Goal: Transaction & Acquisition: Purchase product/service

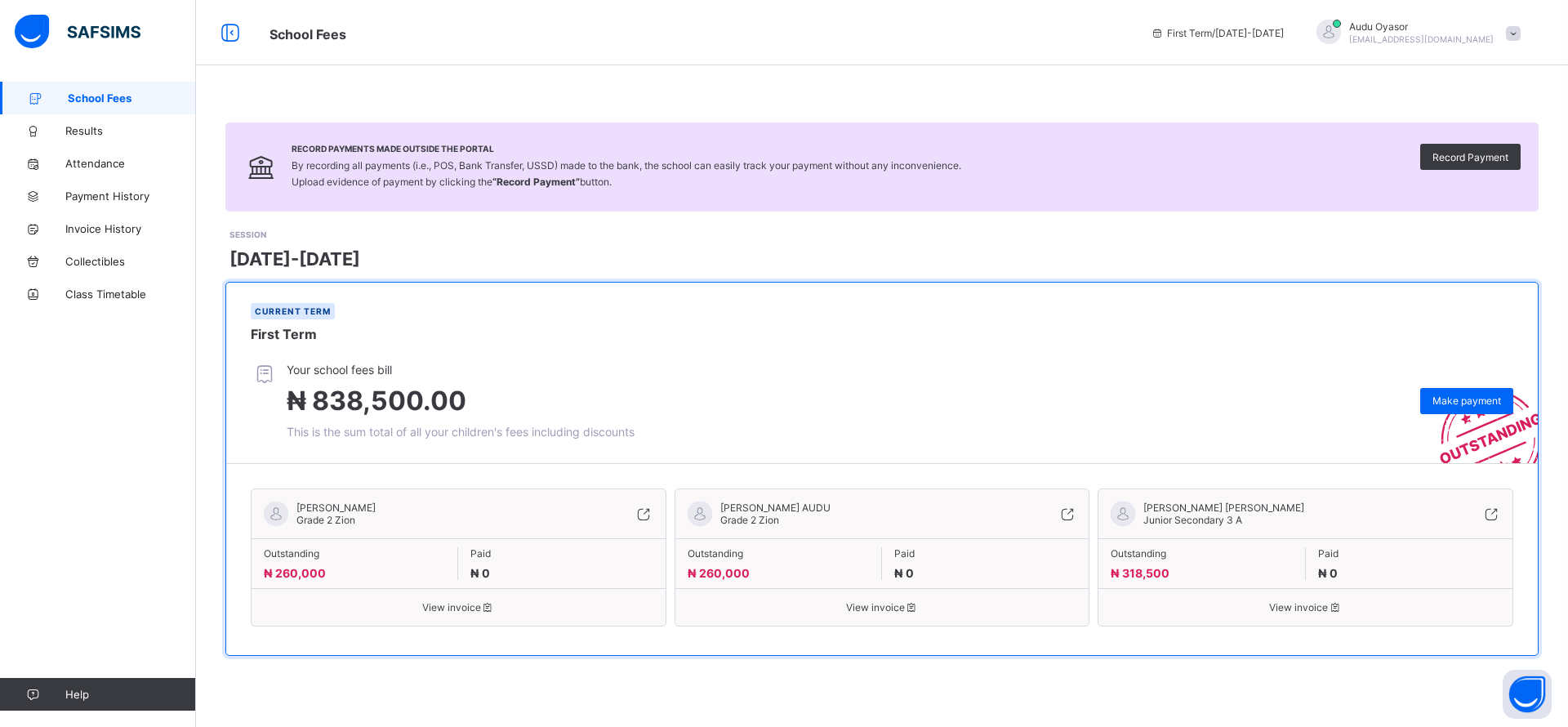
click at [1186, 511] on span "[PERSON_NAME] [PERSON_NAME]" at bounding box center [1224, 507] width 161 height 12
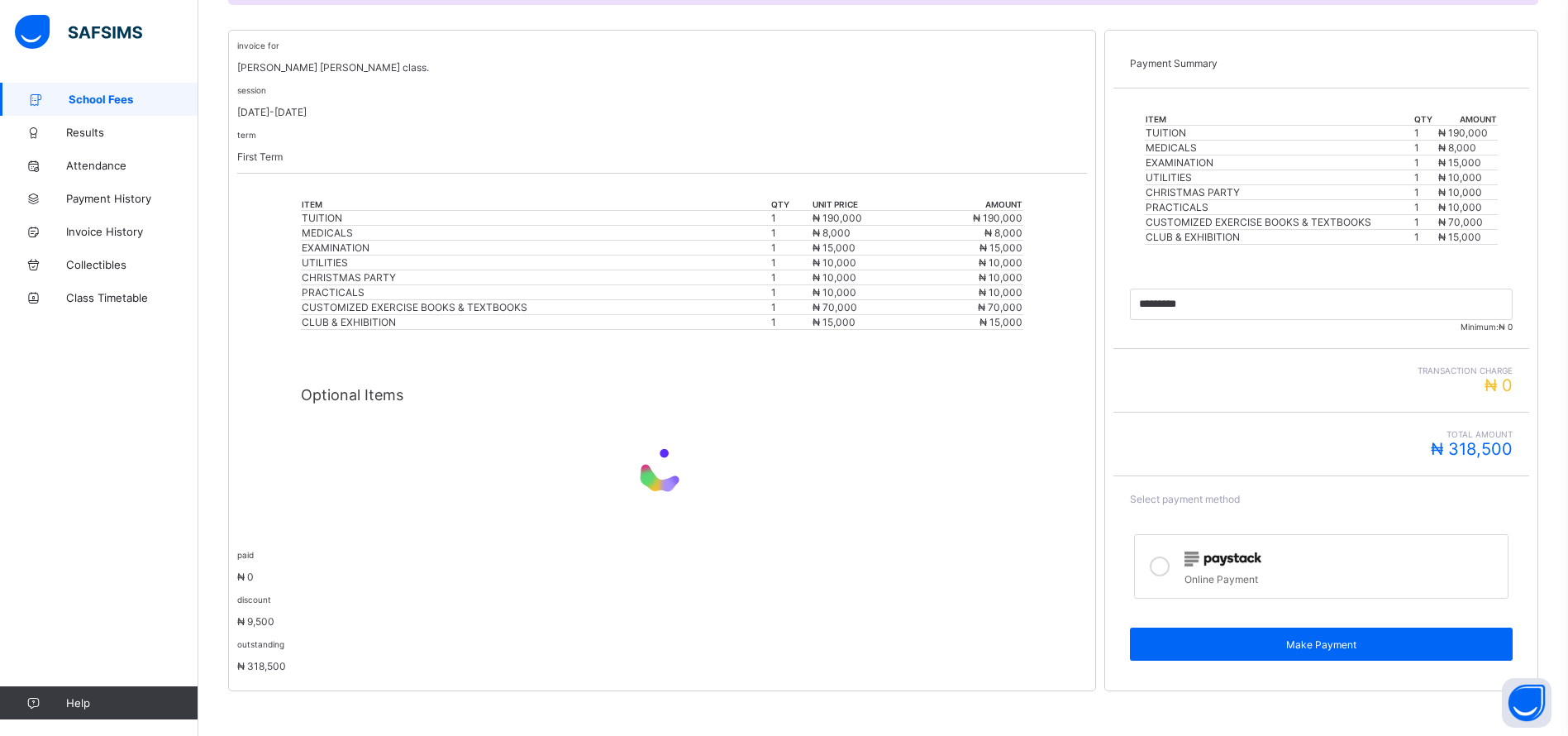
scroll to position [307, 0]
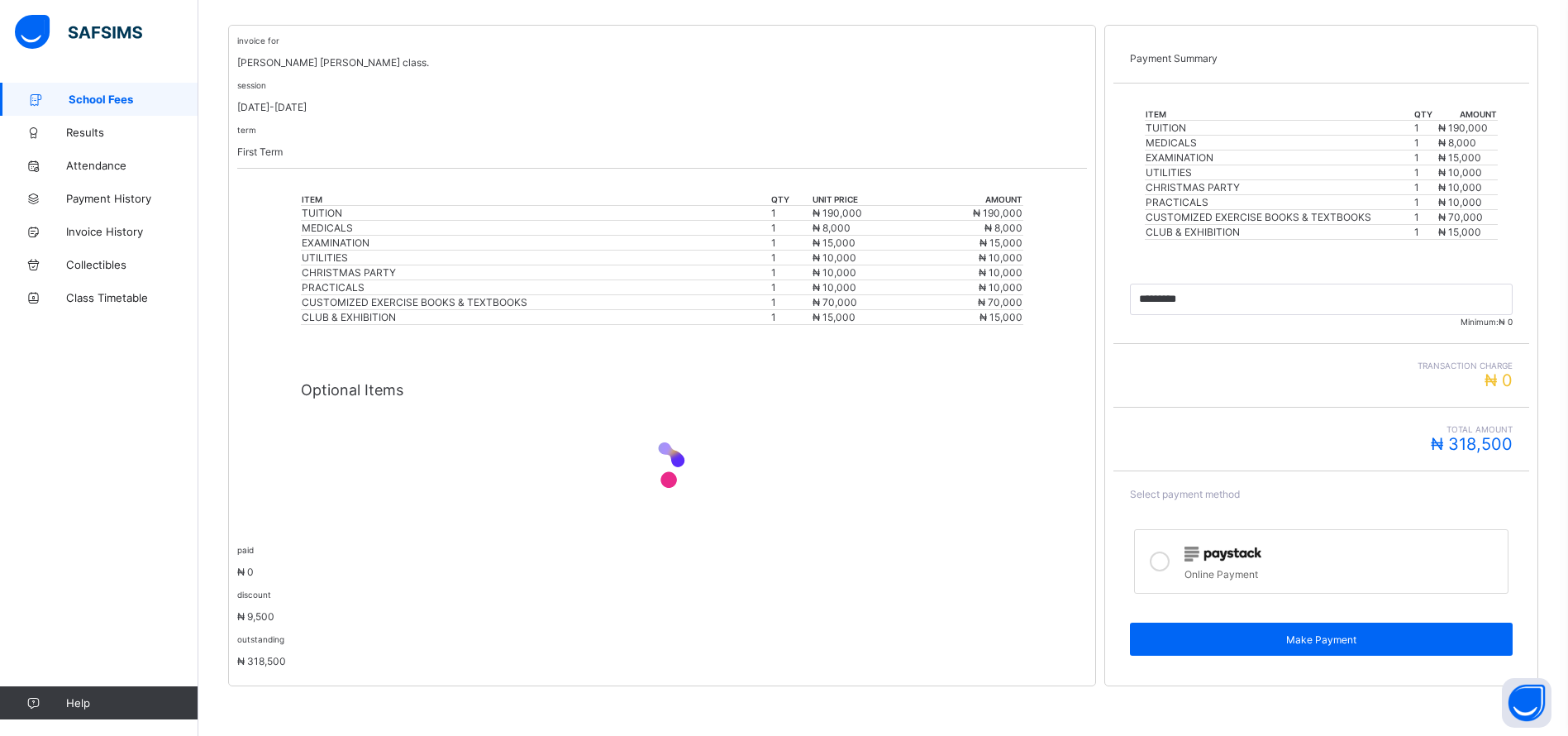
click at [1173, 570] on div at bounding box center [1159, 561] width 33 height 38
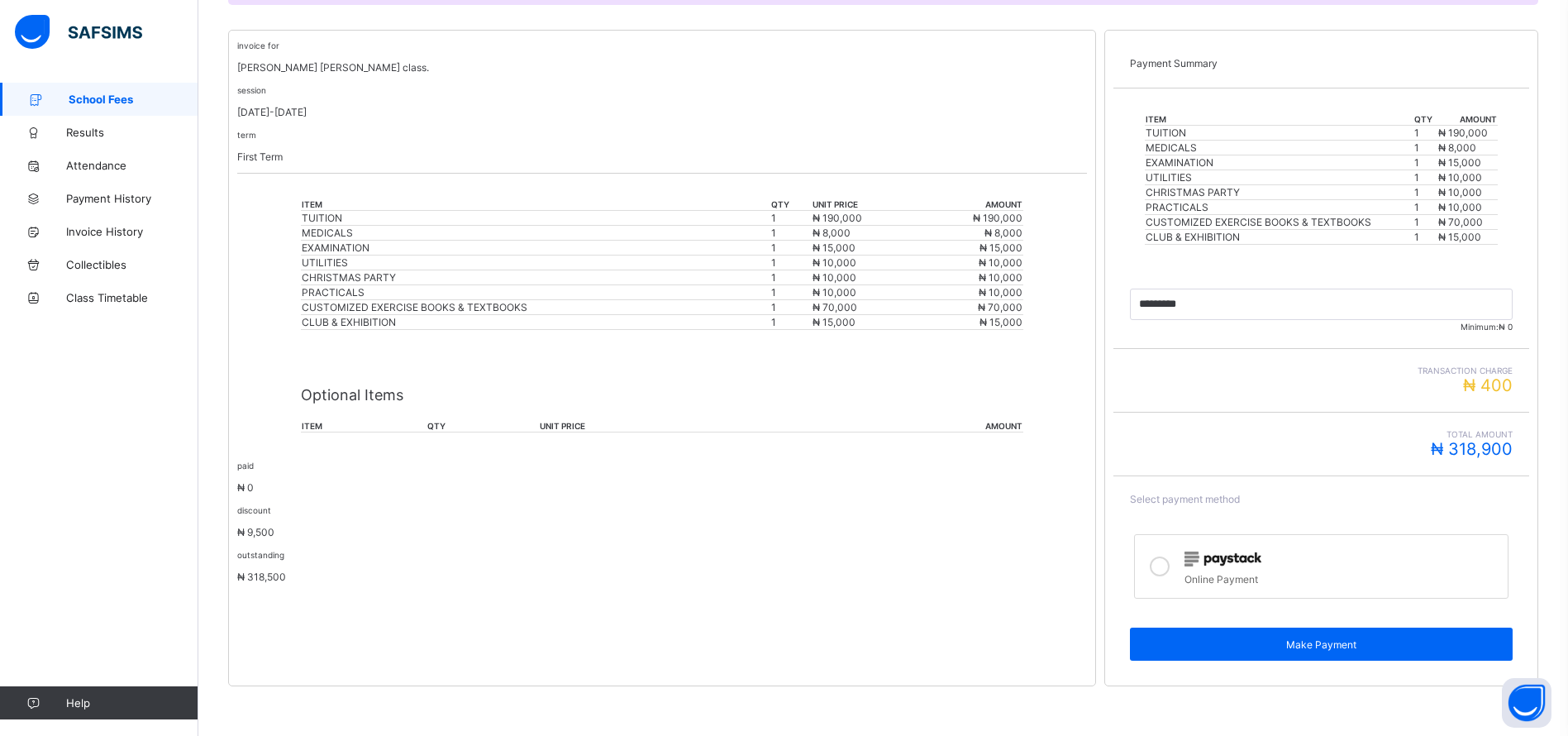
scroll to position [303, 0]
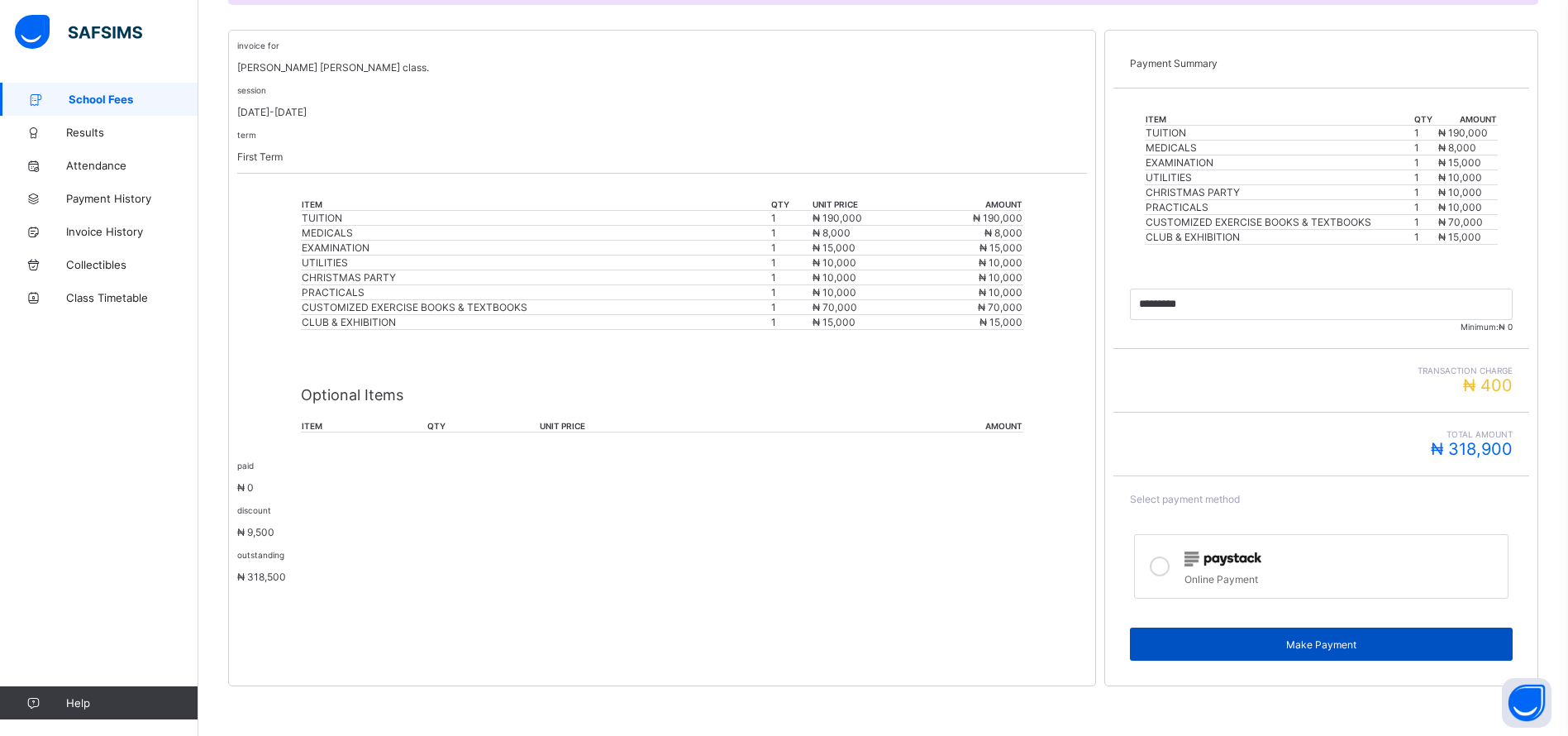
click at [1298, 650] on div "Make Payment" at bounding box center [1321, 643] width 383 height 33
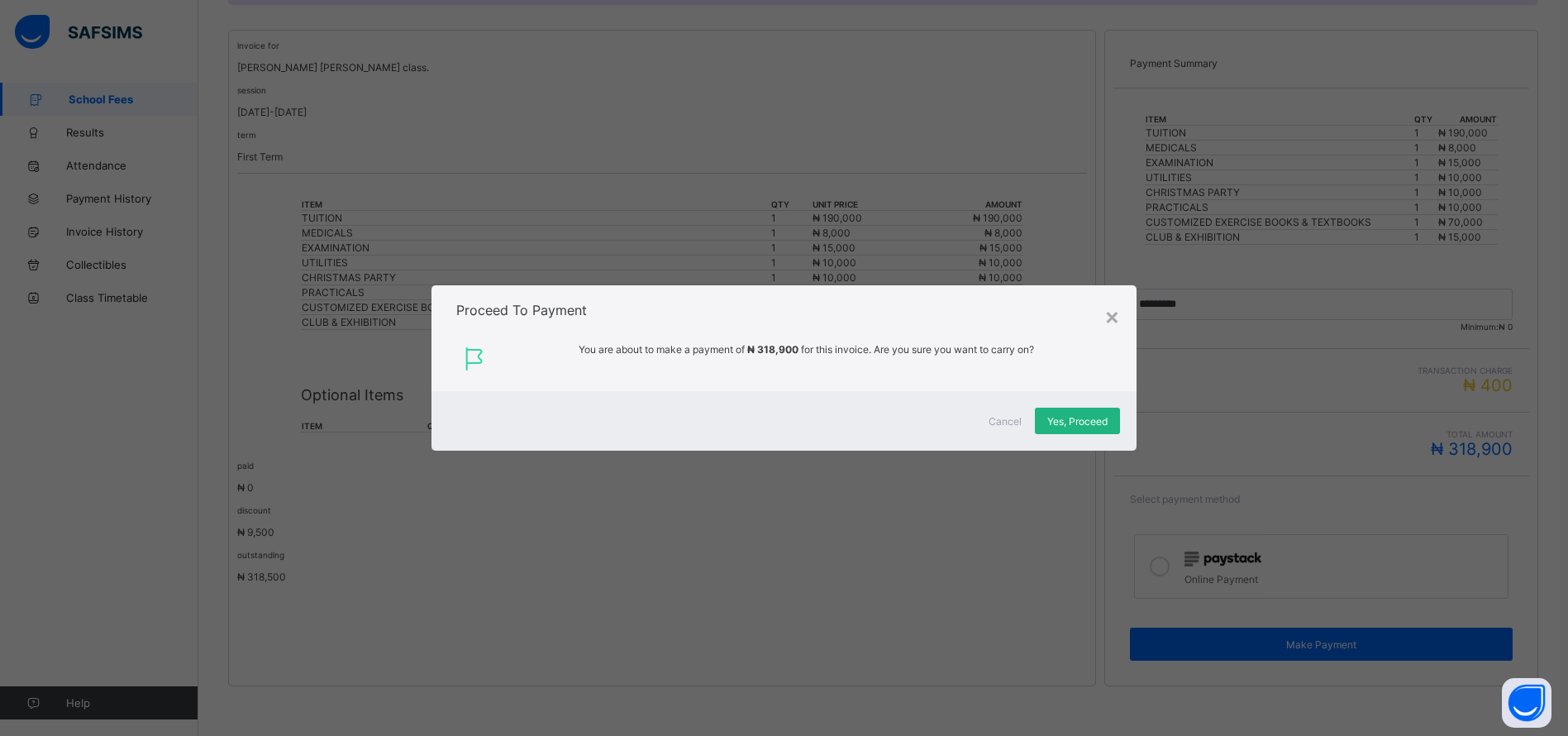
click at [1049, 419] on div "Yes, Proceed" at bounding box center [1077, 421] width 85 height 27
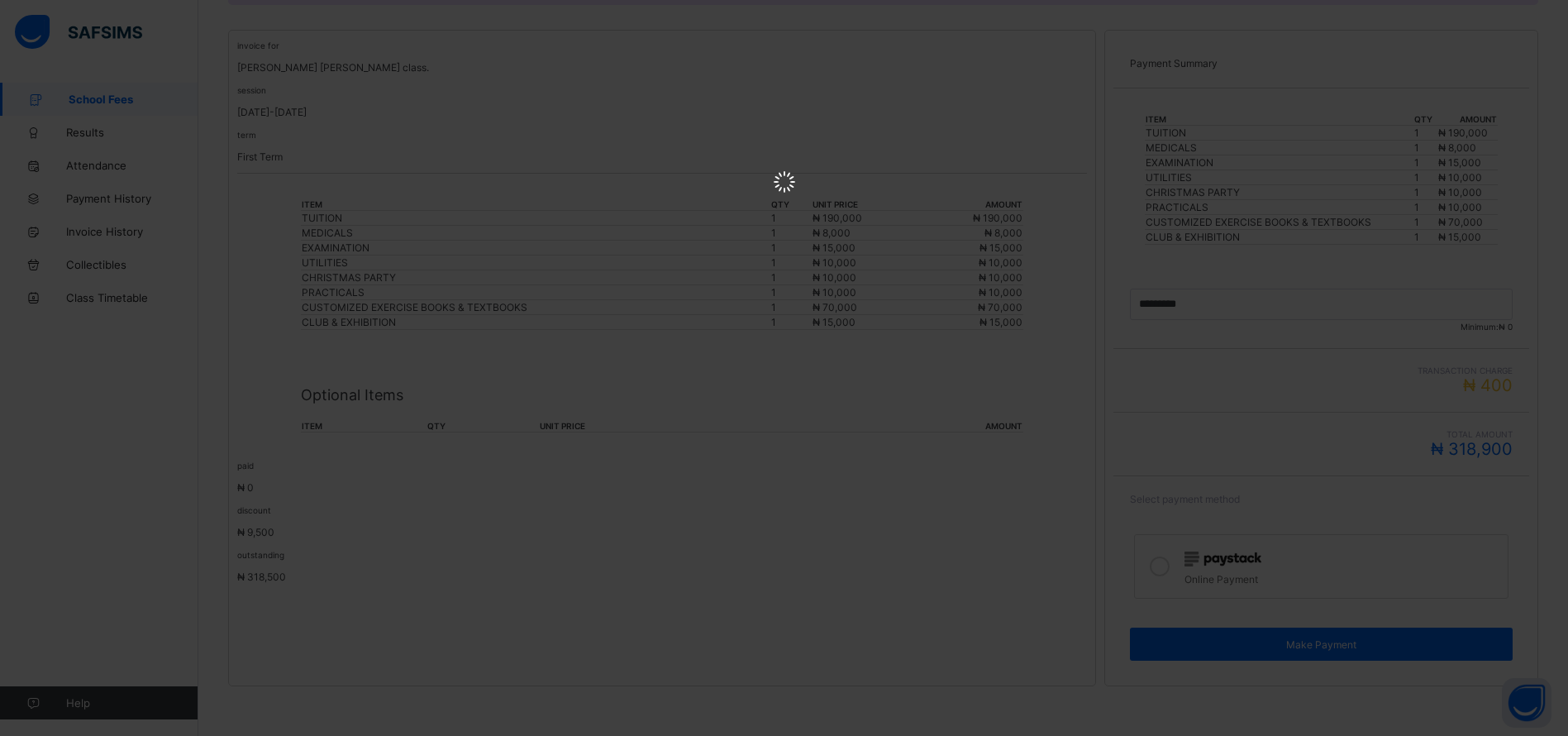
scroll to position [0, 0]
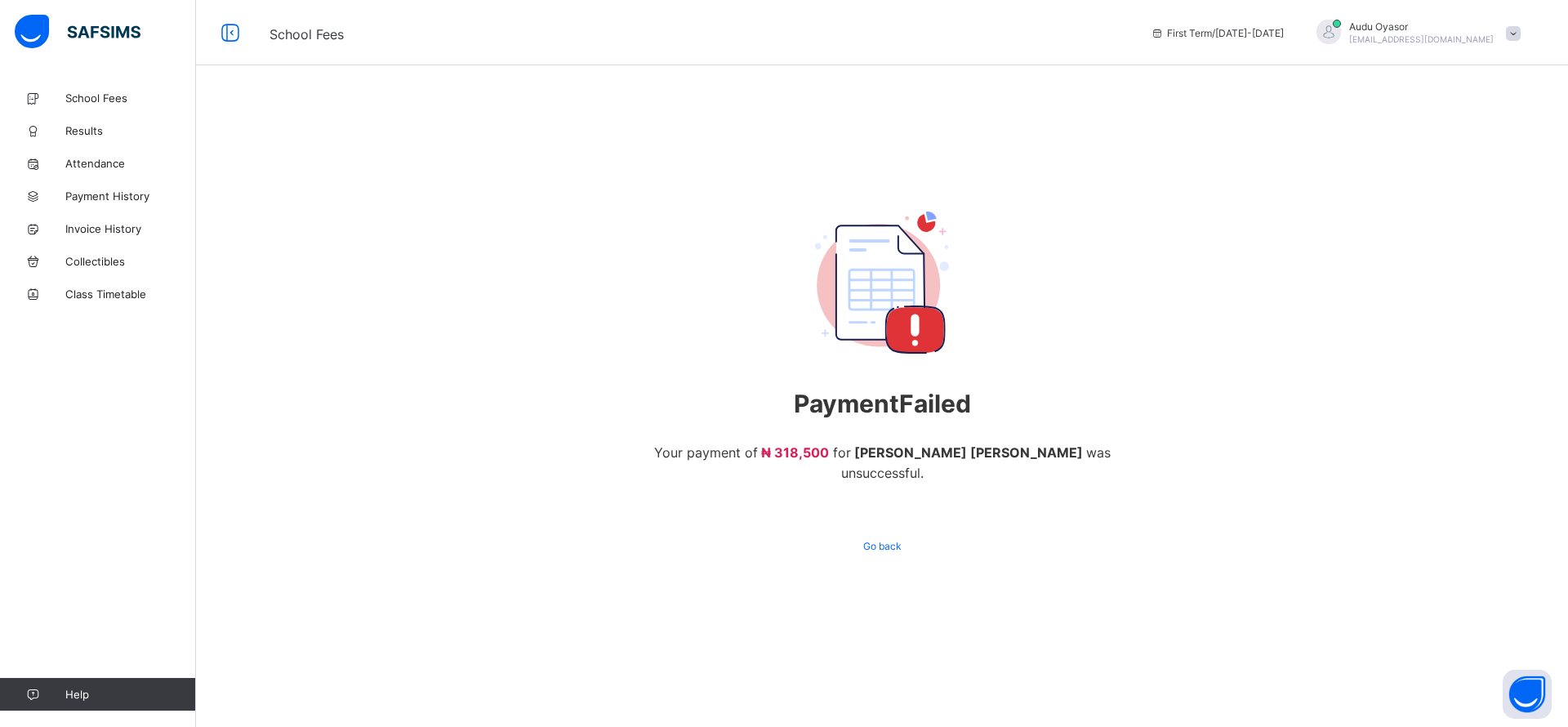
click at [1234, 386] on div "Payment Failed Your payment of ₦ 318,500 for [PERSON_NAME] [PERSON_NAME] was un…" at bounding box center [882, 385] width 1373 height 606
click at [458, 261] on div "Payment Failed Your payment of ₦ 318,500 for [PERSON_NAME] [PERSON_NAME] was un…" at bounding box center [882, 385] width 1373 height 606
click at [75, 104] on span "School Fees" at bounding box center [130, 98] width 131 height 13
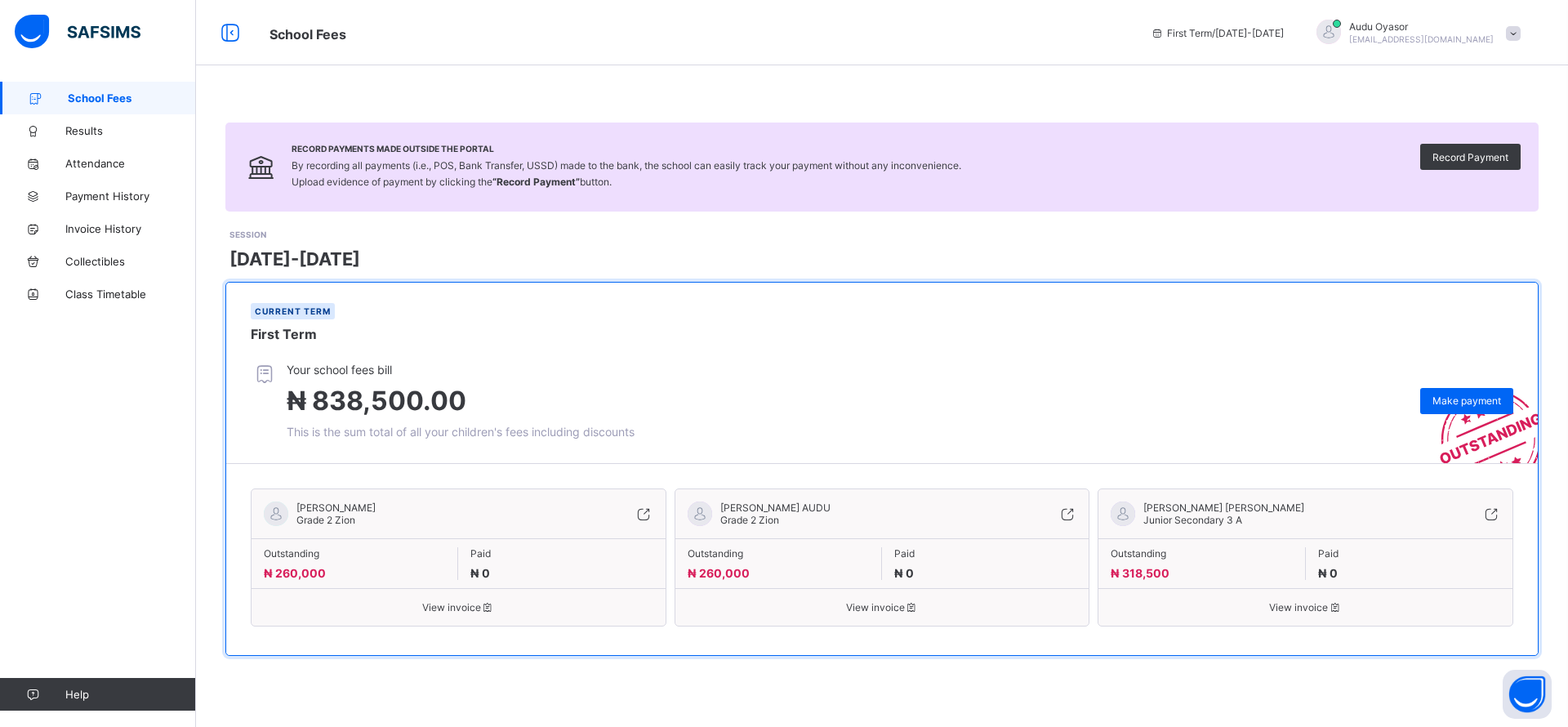
click at [75, 104] on span "School Fees" at bounding box center [132, 98] width 128 height 13
click at [429, 610] on span "View invoice" at bounding box center [459, 606] width 390 height 12
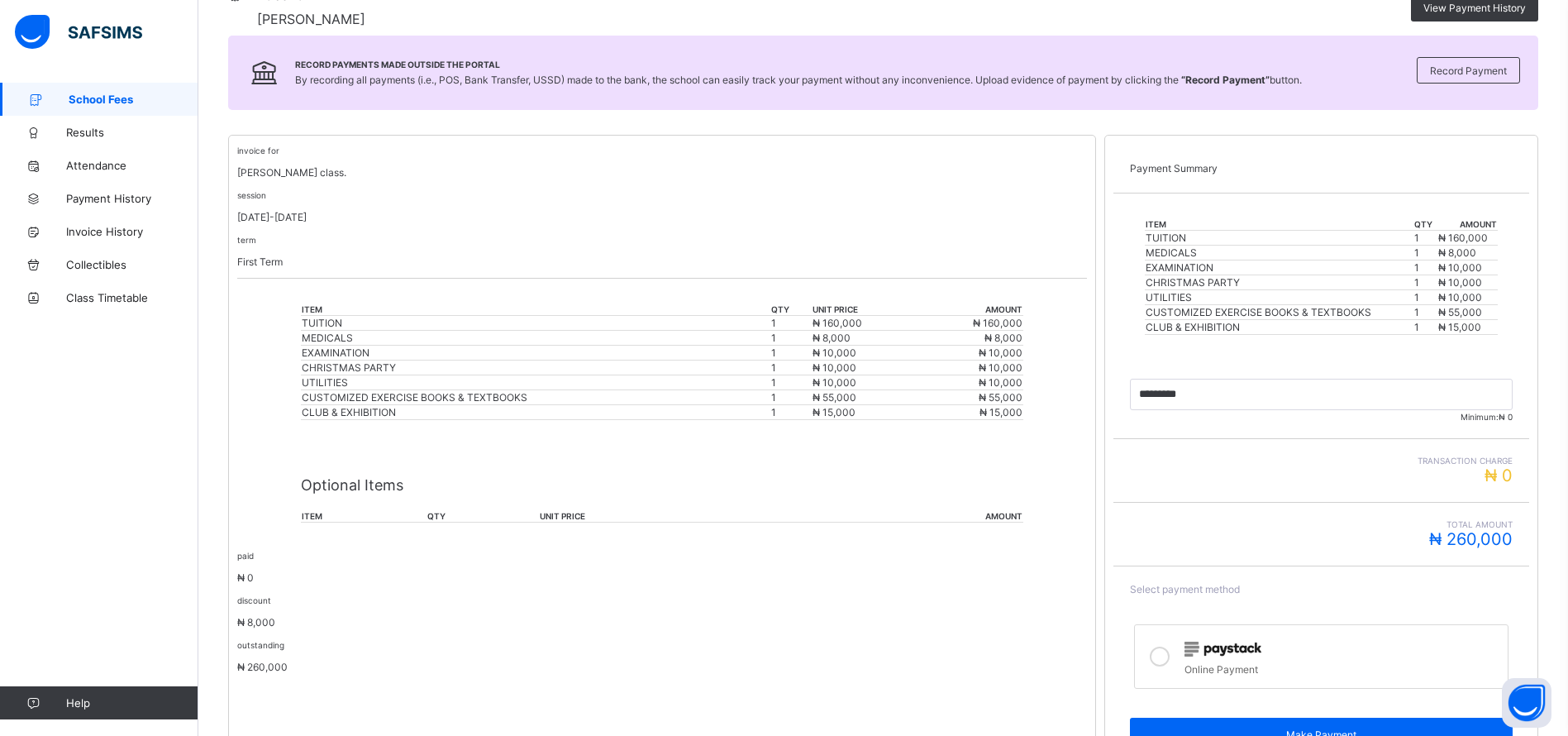
scroll to position [287, 0]
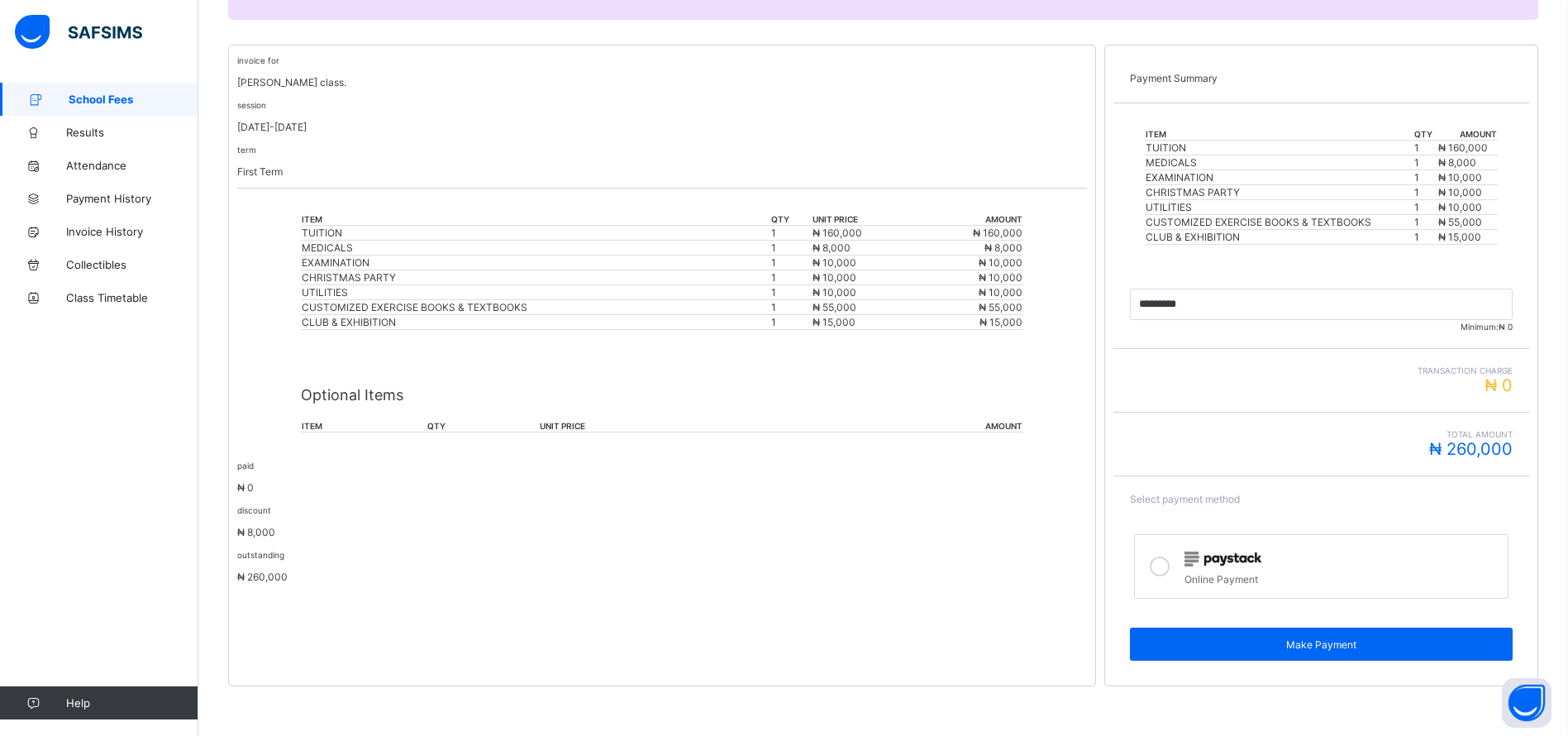
click at [1223, 562] on img at bounding box center [1223, 559] width 77 height 15
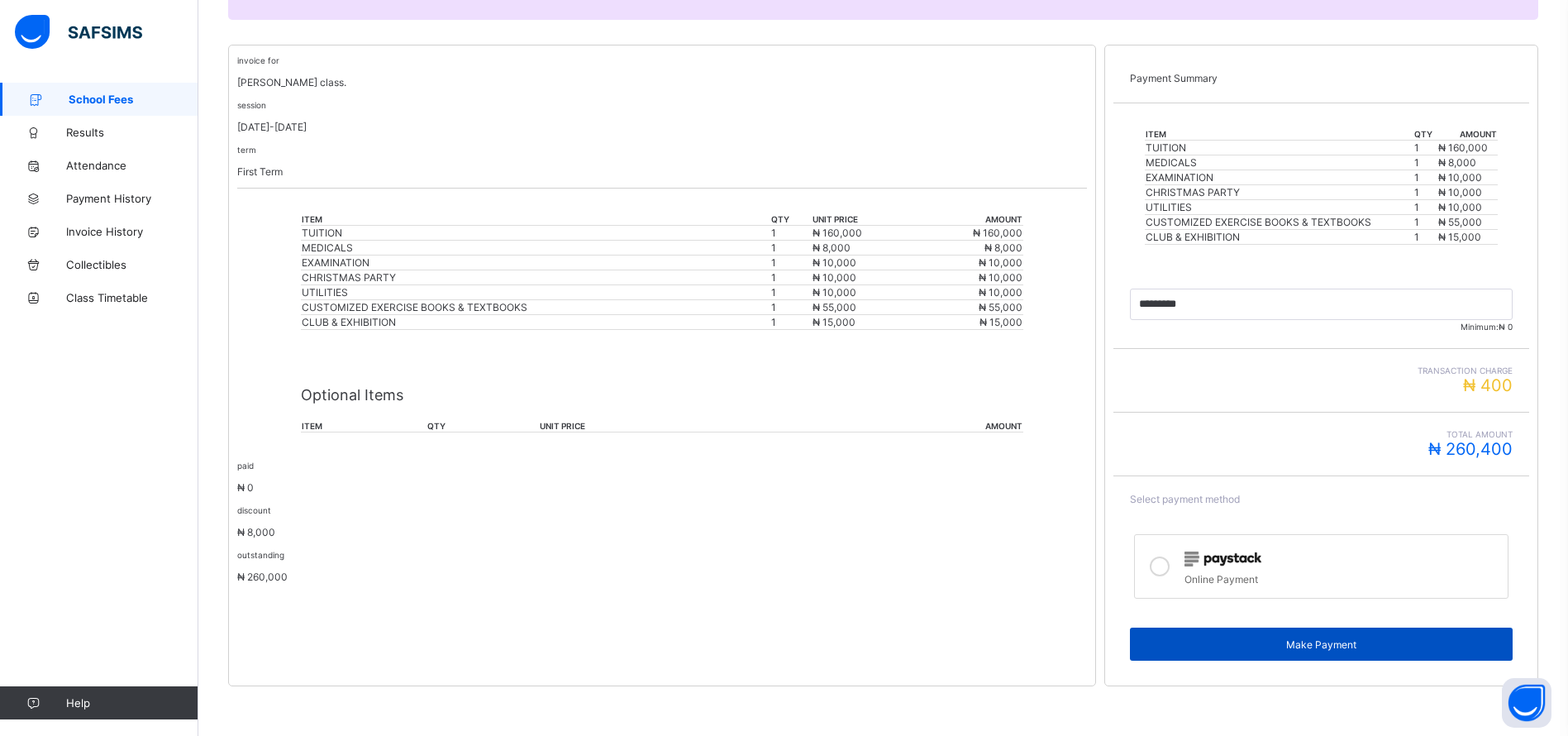
click at [1346, 643] on span "Make Payment" at bounding box center [1321, 643] width 358 height 12
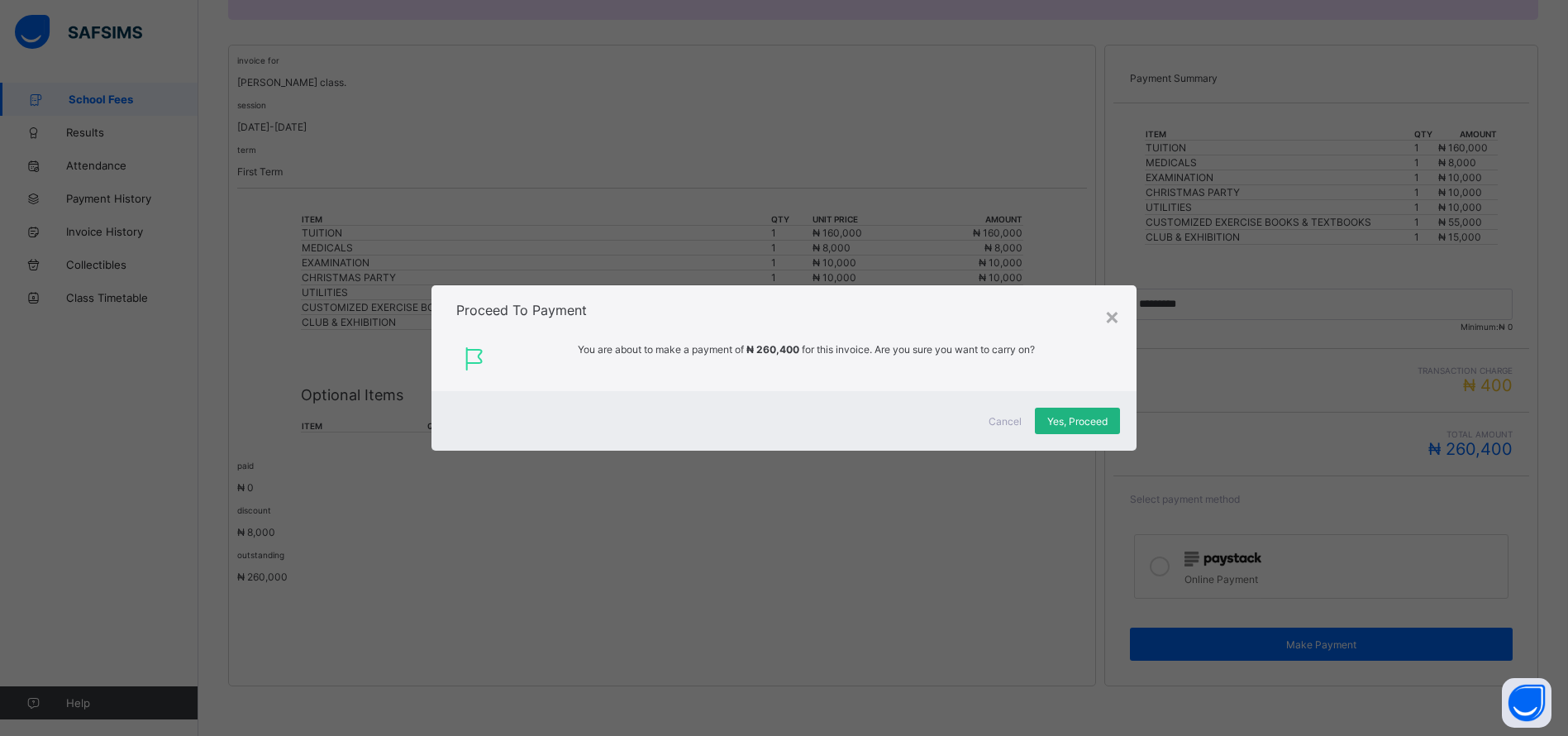
click at [1092, 421] on span "Yes, Proceed" at bounding box center [1077, 421] width 60 height 12
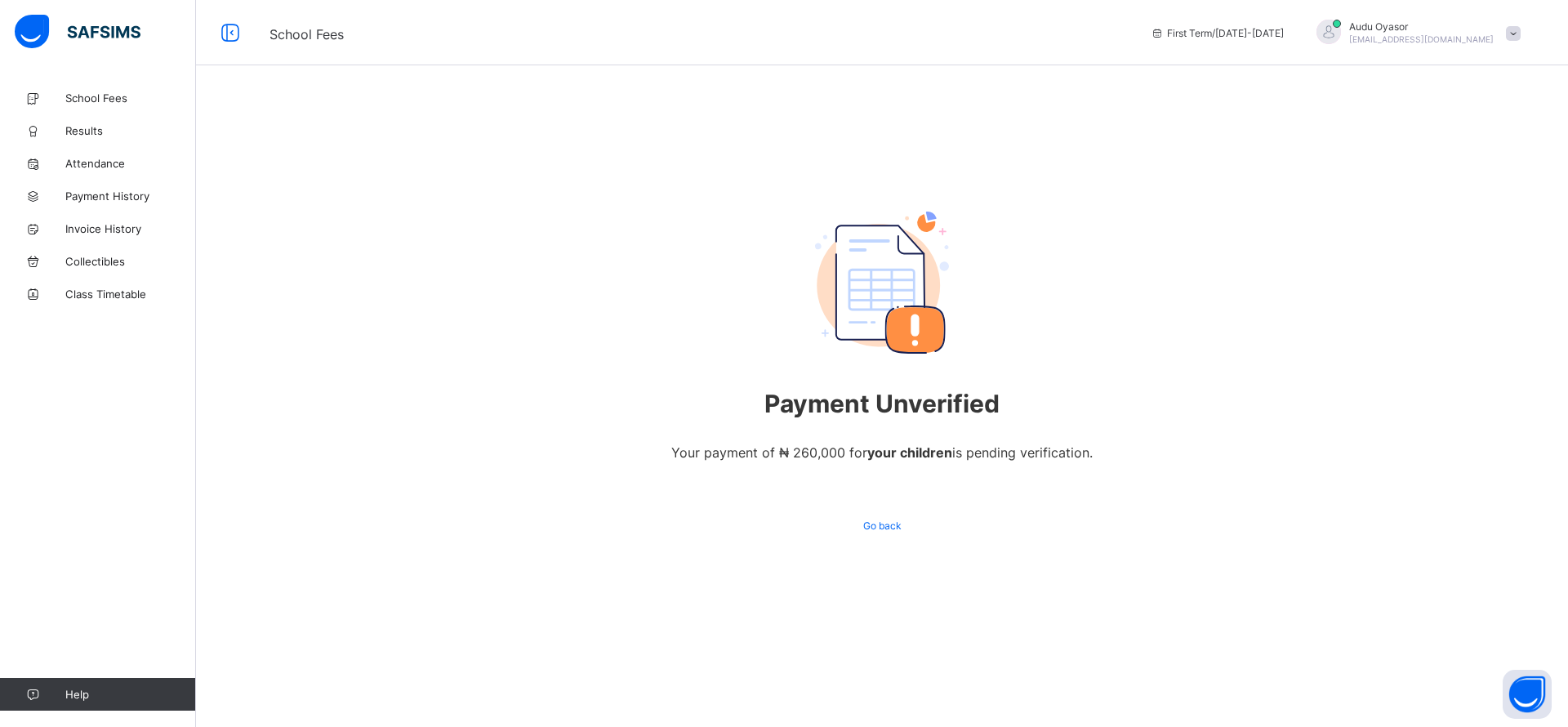
click at [1099, 594] on div "Payment Unverified Your payment of ₦ 260,000 for your children is pending verif…" at bounding box center [882, 375] width 1373 height 587
